Goal: Find specific page/section: Find specific page/section

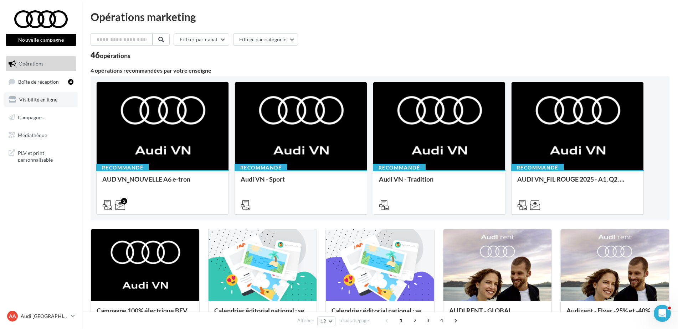
click at [52, 98] on span "Visibilité en ligne" at bounding box center [38, 100] width 38 height 6
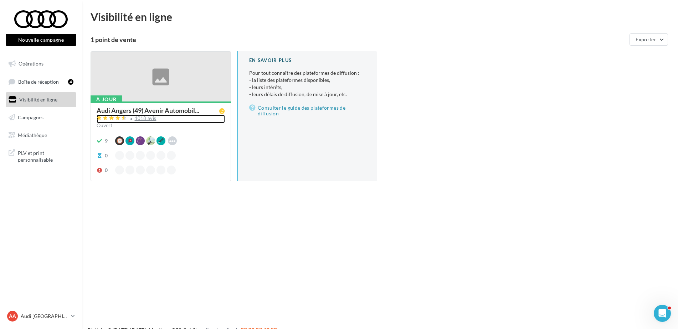
click at [141, 117] on div "1018 avis" at bounding box center [146, 118] width 22 height 5
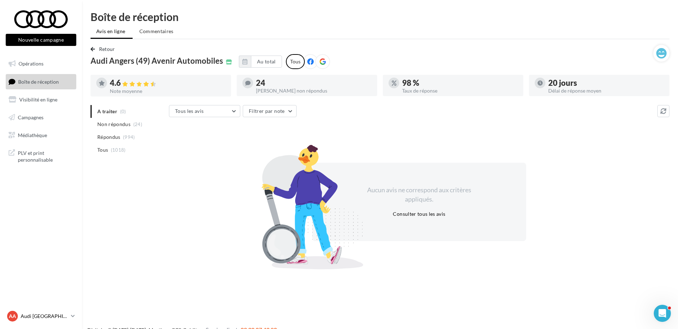
click at [73, 316] on icon at bounding box center [73, 316] width 4 height 6
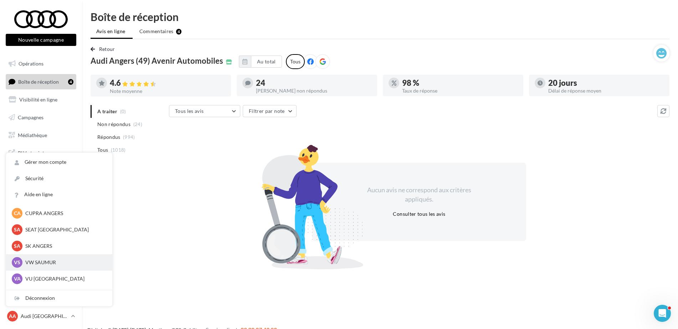
scroll to position [66, 0]
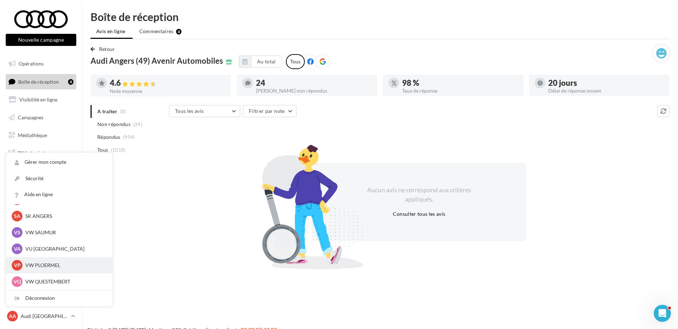
click at [38, 265] on p "VW PLOERMEL" at bounding box center [64, 265] width 78 height 7
